Goal: Information Seeking & Learning: Find specific fact

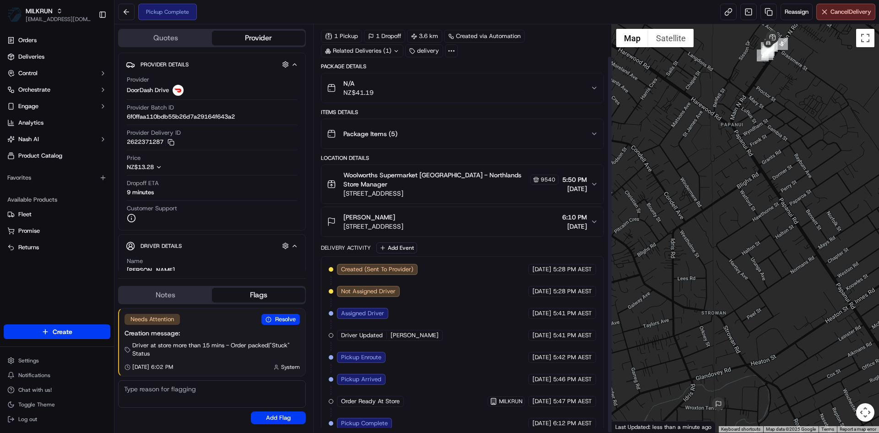
scroll to position [34, 0]
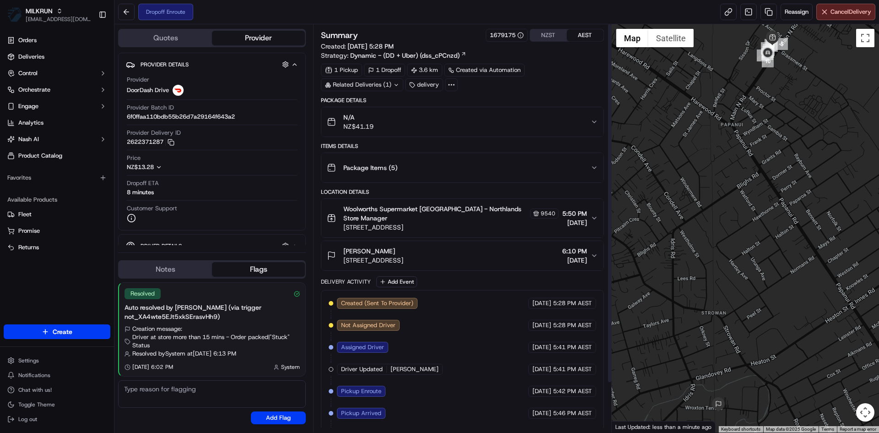
click at [552, 37] on button "NZST" at bounding box center [548, 35] width 37 height 12
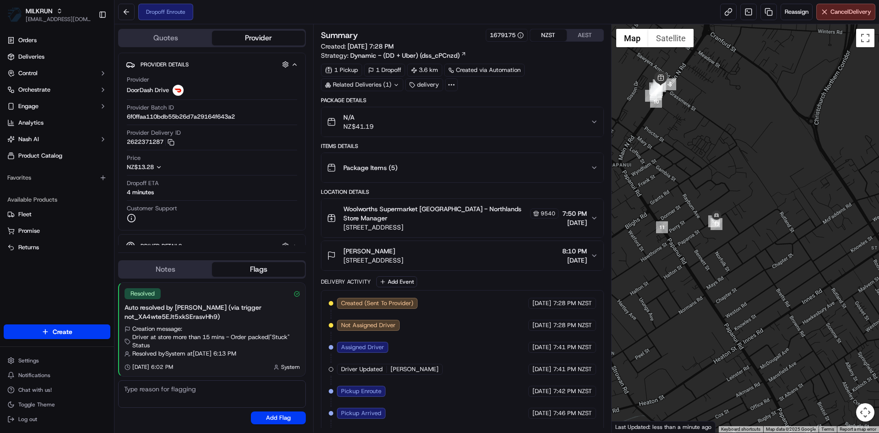
drag, startPoint x: 721, startPoint y: 265, endPoint x: 744, endPoint y: 264, distance: 23.4
click at [744, 264] on div at bounding box center [746, 228] width 268 height 408
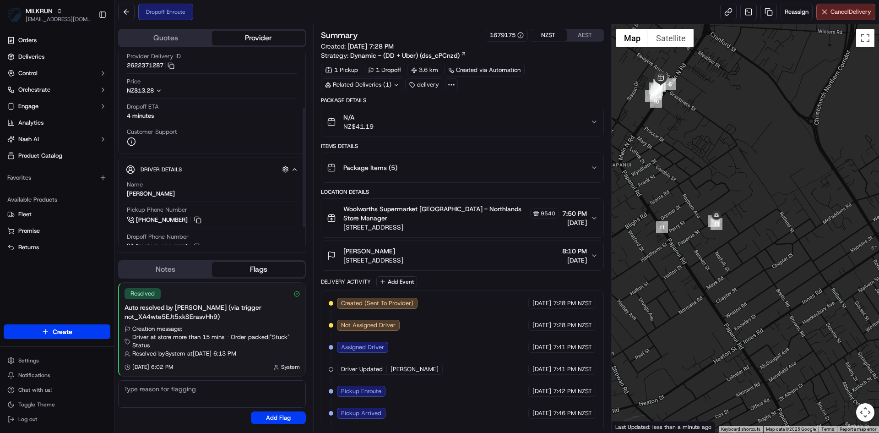
scroll to position [118, 0]
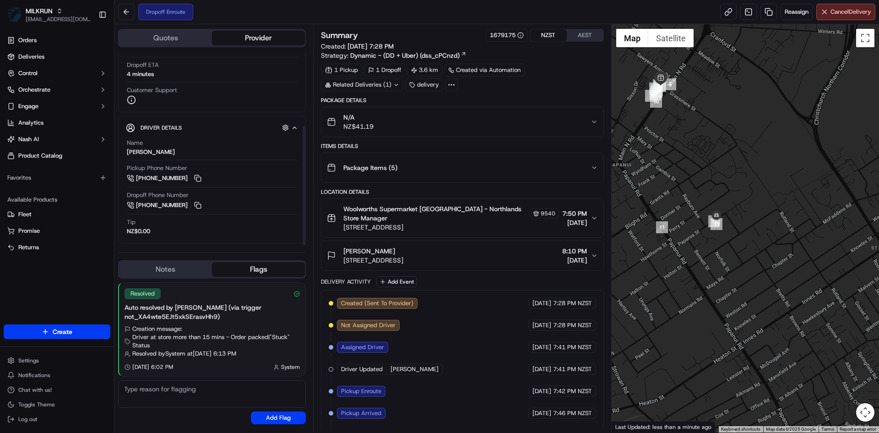
drag, startPoint x: 175, startPoint y: 153, endPoint x: 124, endPoint y: 148, distance: 51.0
click at [124, 148] on div "Driver Details Hidden ( 10 ) Name [PERSON_NAME] Pickup Phone Number [PHONE_NUMB…" at bounding box center [212, 179] width 188 height 127
copy div "[PERSON_NAME]"
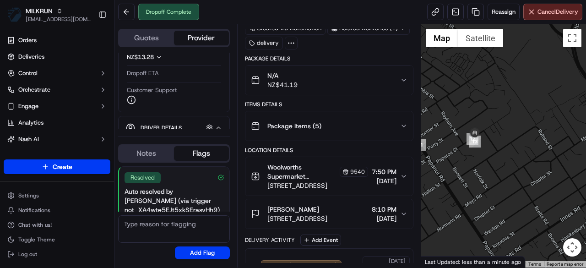
scroll to position [51, 0]
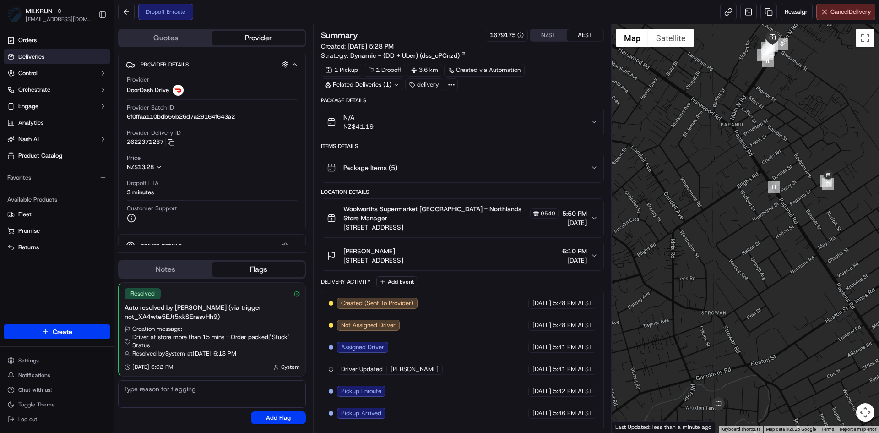
click at [27, 55] on span "Deliveries" at bounding box center [31, 57] width 26 height 8
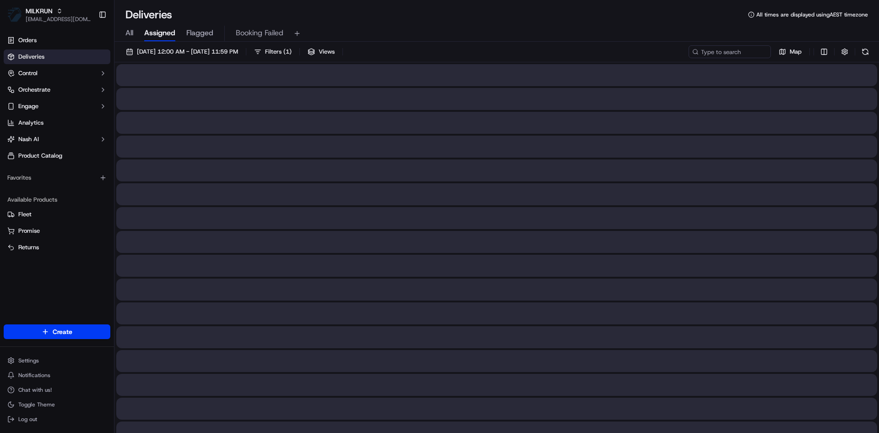
click at [132, 31] on span "All" at bounding box center [129, 32] width 8 height 11
click at [747, 56] on input at bounding box center [716, 51] width 110 height 13
paste input "Judith-anne H."
type input "Judith-anne H"
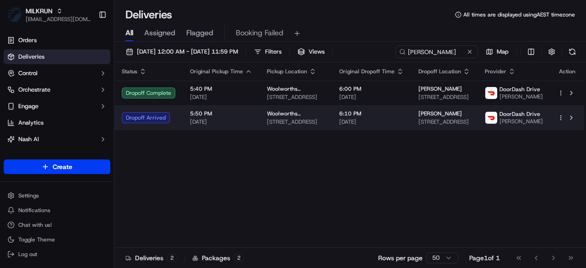
click at [232, 118] on span "[DATE]" at bounding box center [221, 121] width 62 height 7
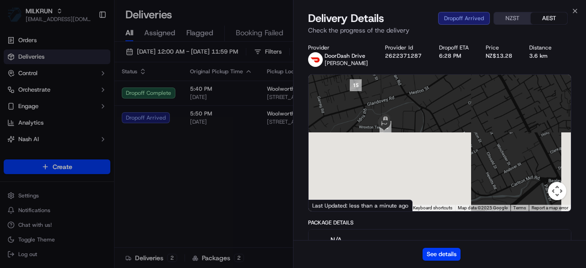
drag, startPoint x: 448, startPoint y: 160, endPoint x: 381, endPoint y: 86, distance: 99.8
click at [381, 86] on div at bounding box center [440, 143] width 262 height 136
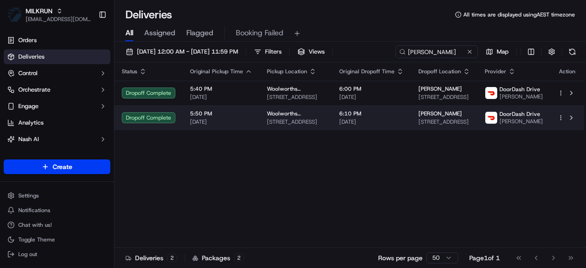
click at [233, 112] on span "5:50 PM" at bounding box center [221, 113] width 62 height 7
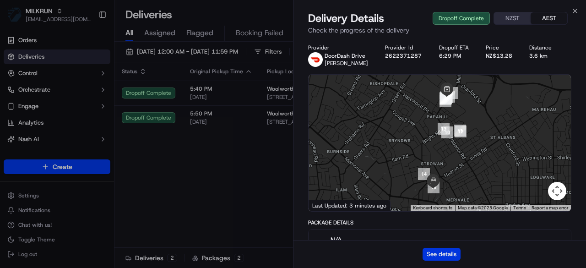
click at [457, 252] on button "See details" at bounding box center [442, 254] width 38 height 13
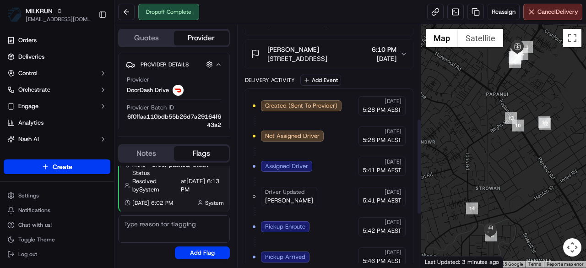
scroll to position [275, 0]
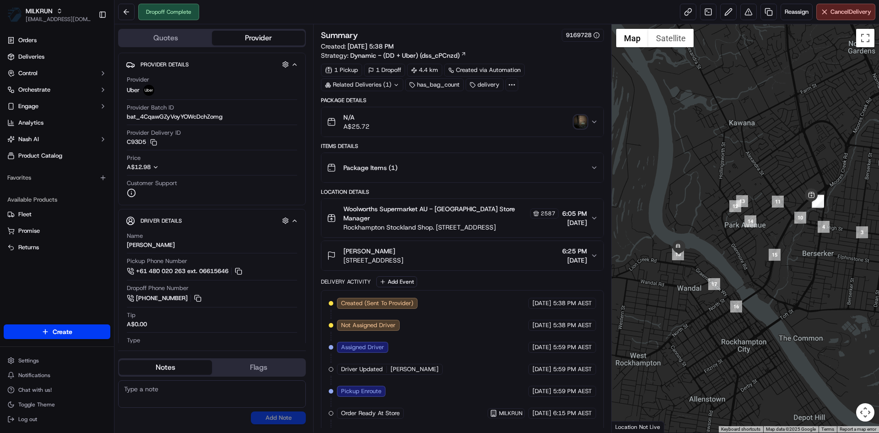
click at [578, 121] on img "button" at bounding box center [580, 121] width 13 height 13
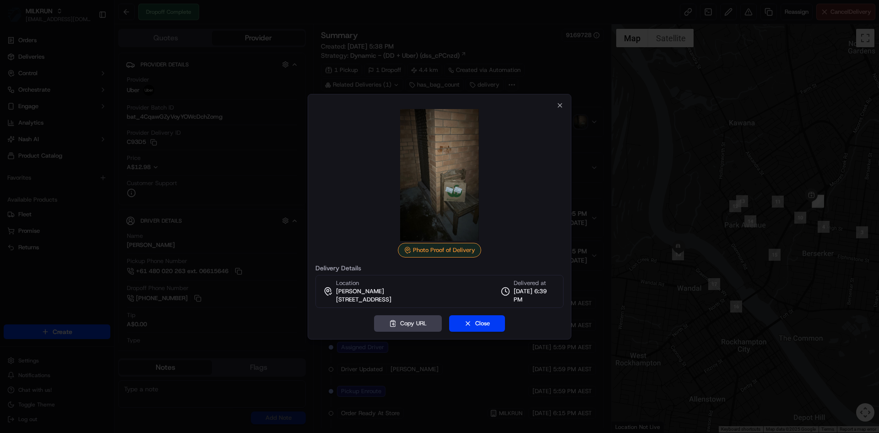
click at [468, 67] on div at bounding box center [439, 216] width 879 height 433
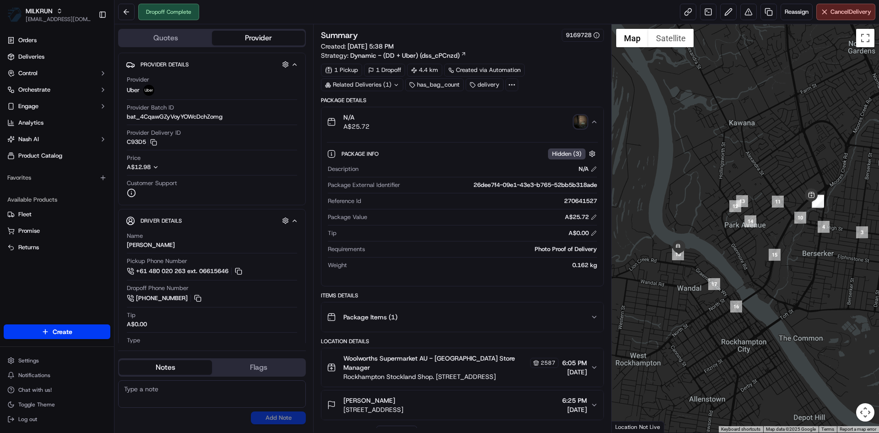
click at [510, 116] on div "N/A A$25.72" at bounding box center [458, 122] width 263 height 18
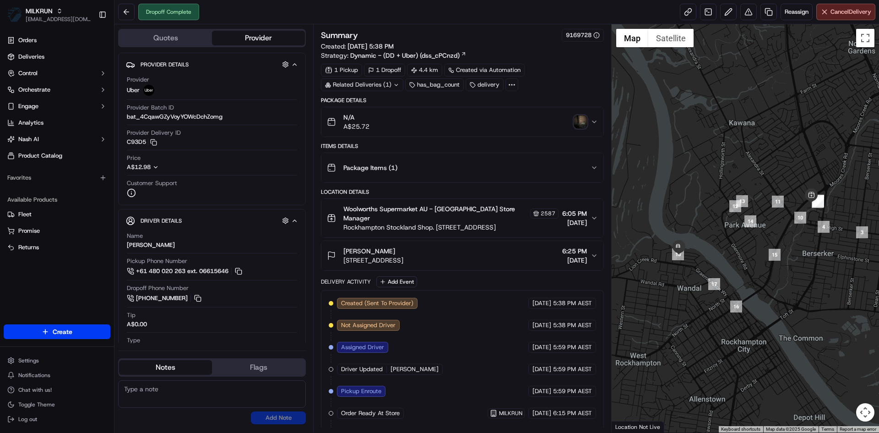
click at [575, 120] on img "button" at bounding box center [580, 121] width 13 height 13
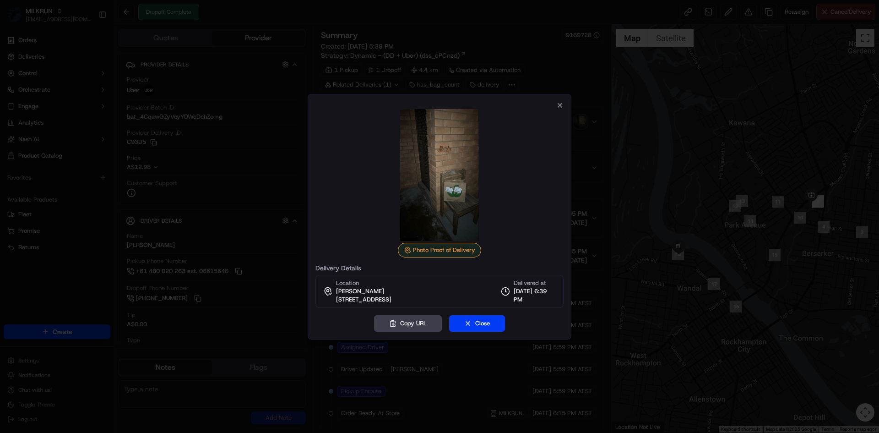
drag, startPoint x: 452, startPoint y: 296, endPoint x: 337, endPoint y: 299, distance: 115.0
click at [337, 299] on div "Location Kaitlin Robbs 2/10 Skyring St, Wandal, QLD 4700, AU Delivered at 22/09…" at bounding box center [439, 291] width 248 height 33
